Goal: Task Accomplishment & Management: Manage account settings

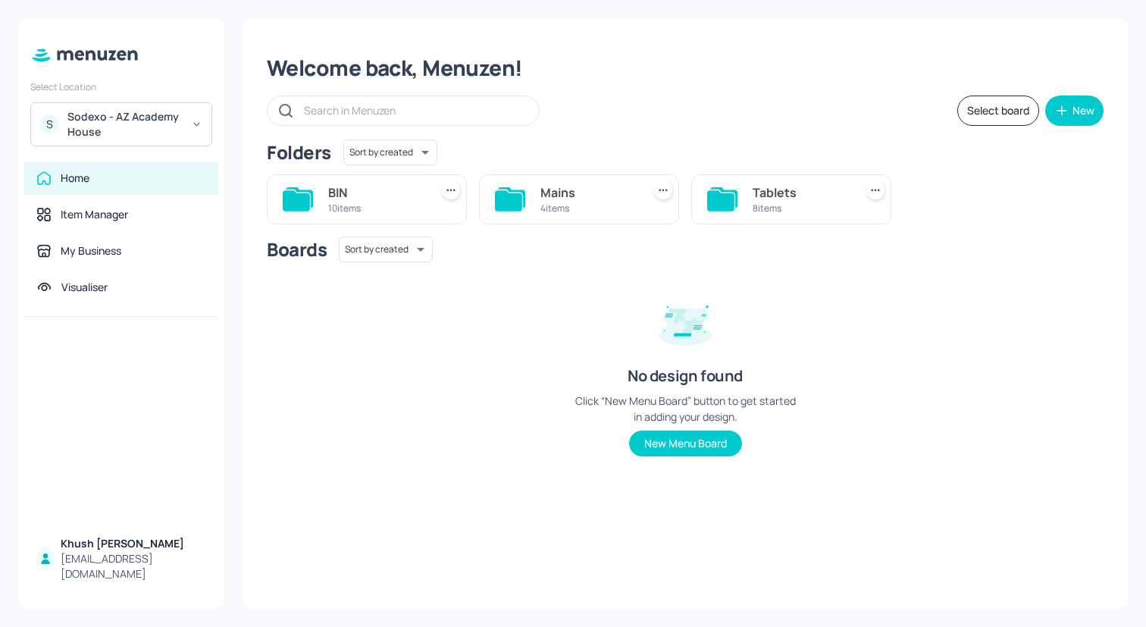
click at [121, 139] on div "S Sodexo - AZ Academy House" at bounding box center [121, 124] width 182 height 44
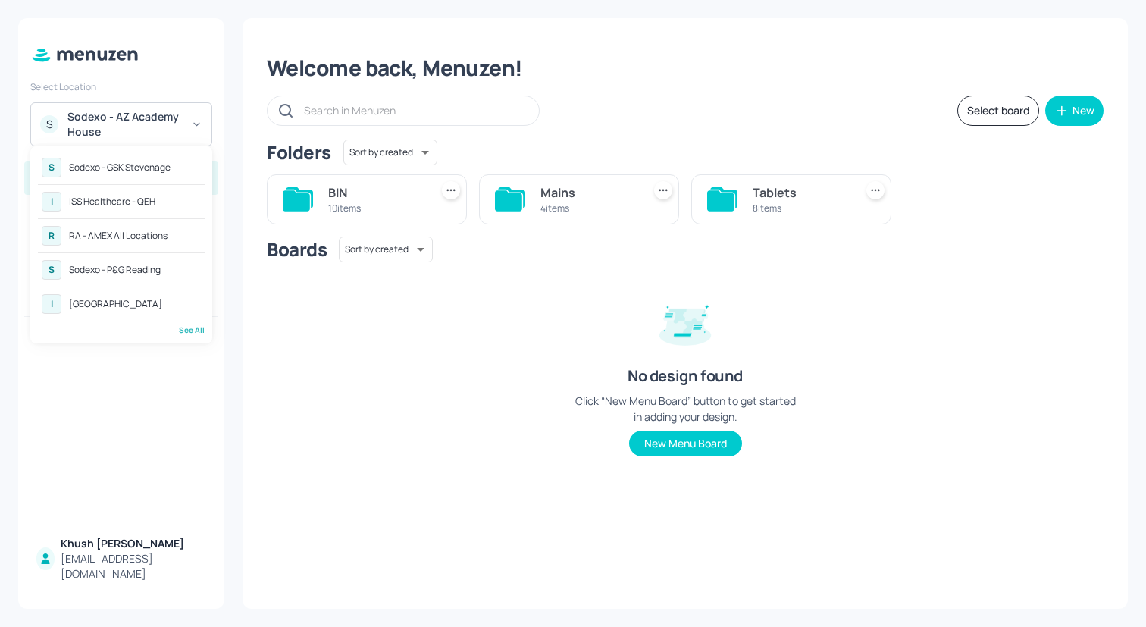
click at [141, 232] on div "RA - AMEX All Locations" at bounding box center [118, 235] width 99 height 9
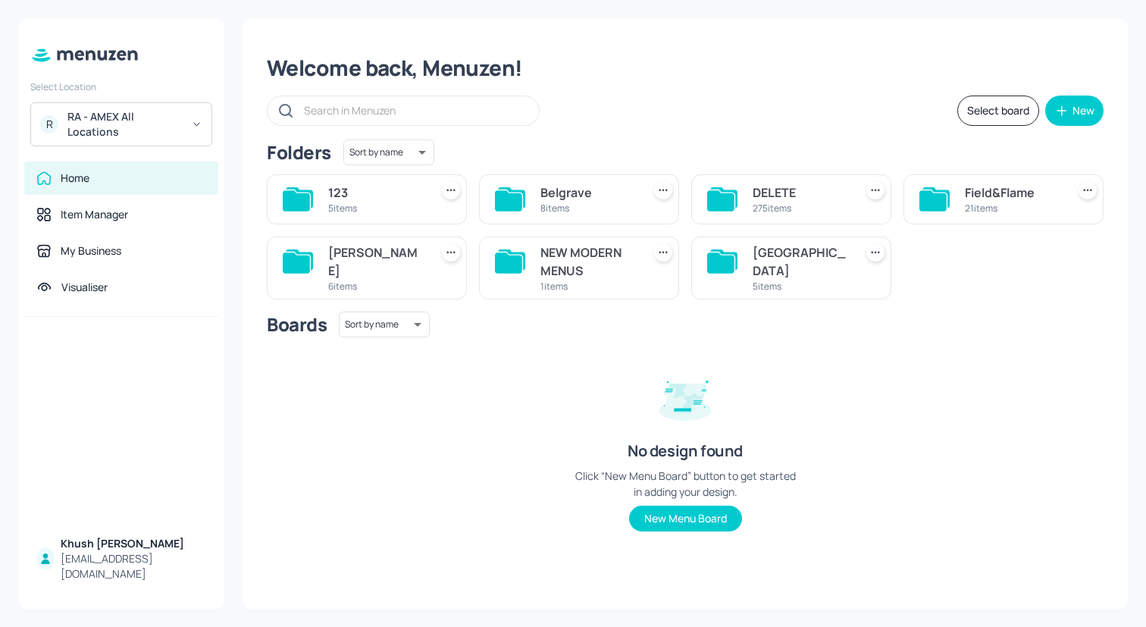
click at [948, 364] on div "Boards Sort by name name ​ No design found Click “New Menu Board” button to get…" at bounding box center [685, 433] width 837 height 244
click at [365, 204] on div "5 items" at bounding box center [375, 208] width 95 height 13
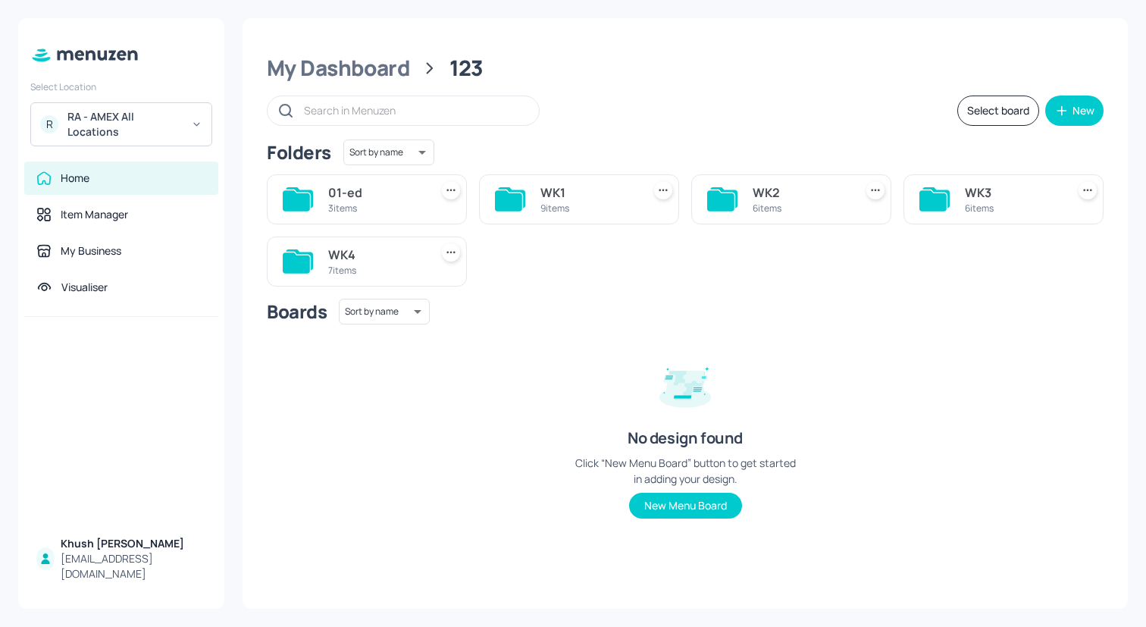
click at [568, 202] on div "9 items" at bounding box center [587, 208] width 95 height 13
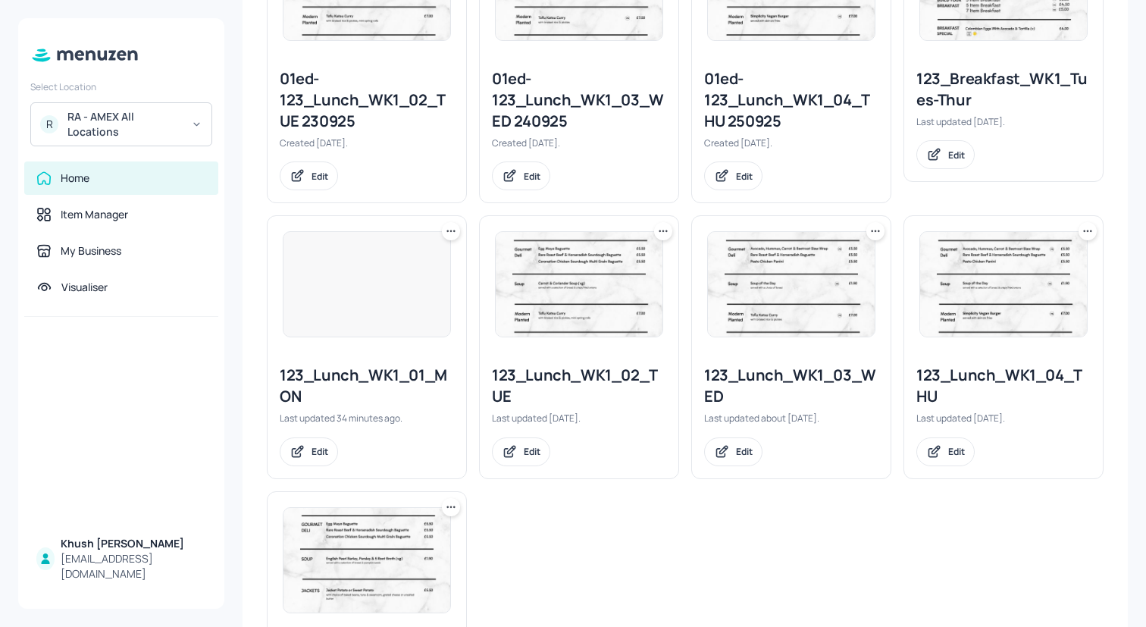
scroll to position [518, 0]
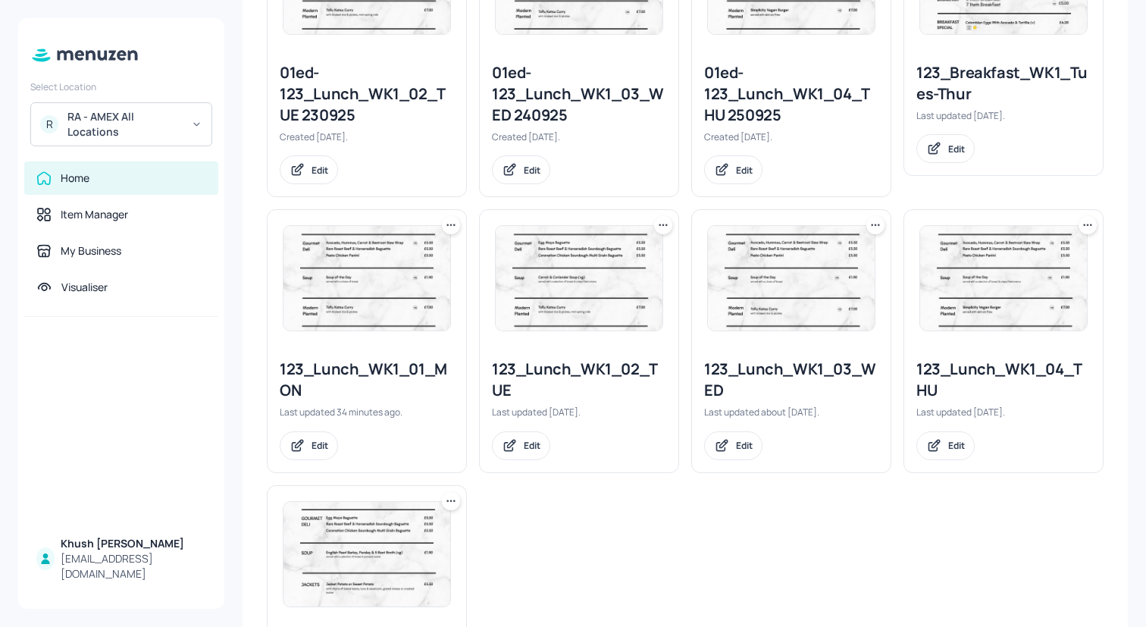
click at [581, 378] on div "123_Lunch_WK1_02_TUE" at bounding box center [579, 379] width 174 height 42
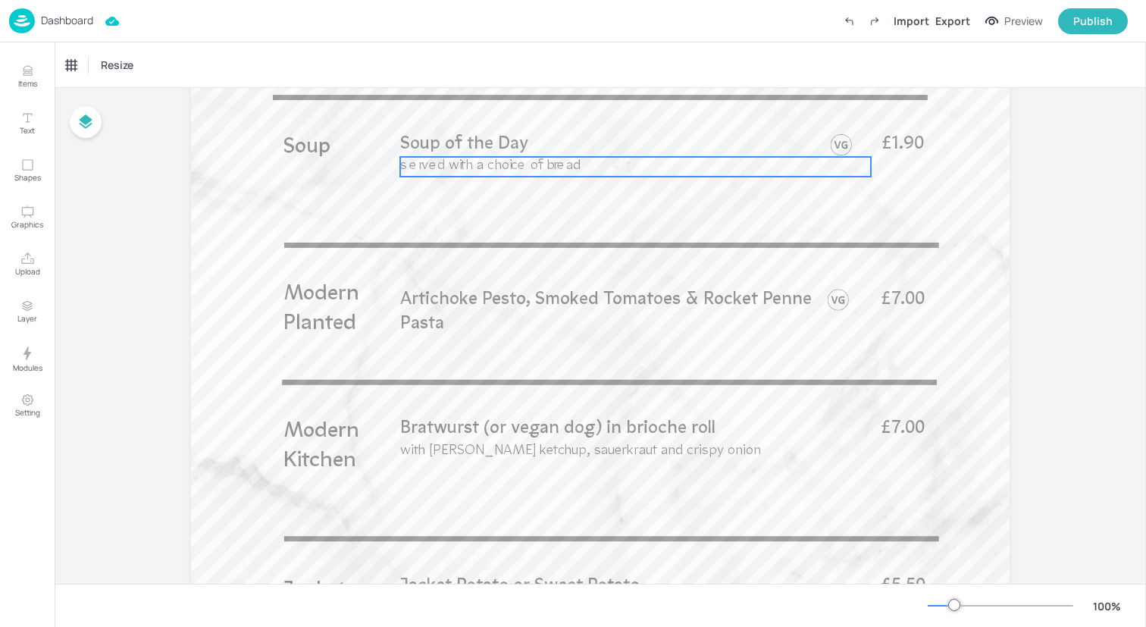
scroll to position [728, 0]
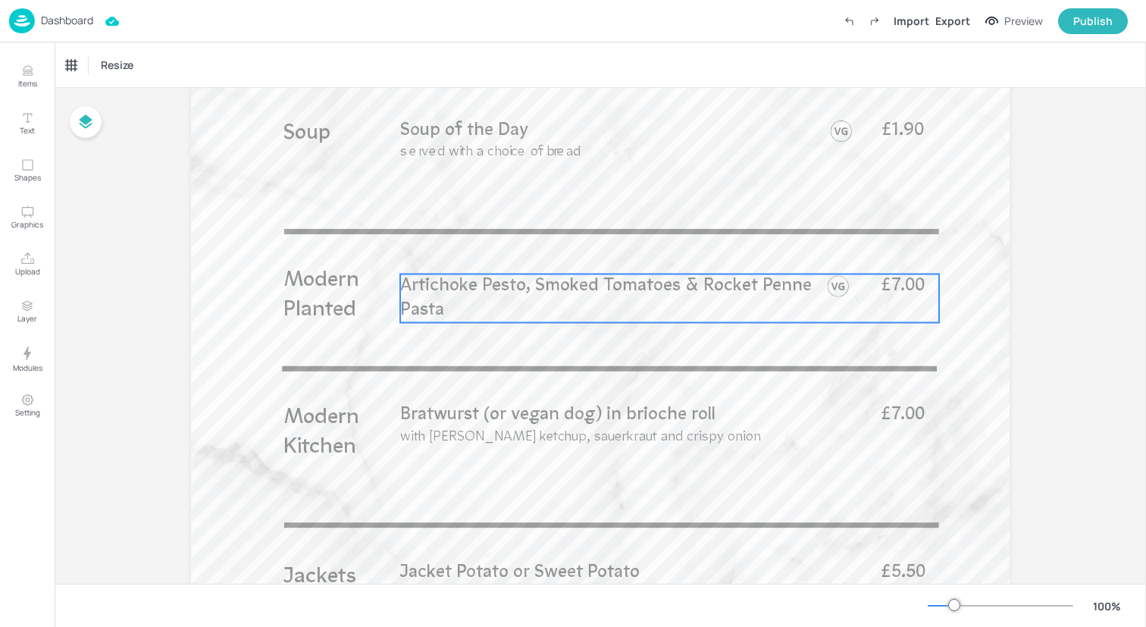
click at [588, 302] on p "Artichoke Pesto, Smoked Tomatoes & Rocket Penne Pasta" at bounding box center [610, 298] width 420 height 49
click at [187, 67] on div "Artichoke Pesto, Smoked Tomatoes & Rocket Penne Pasta" at bounding box center [129, 65] width 126 height 14
